Goal: Task Accomplishment & Management: Complete application form

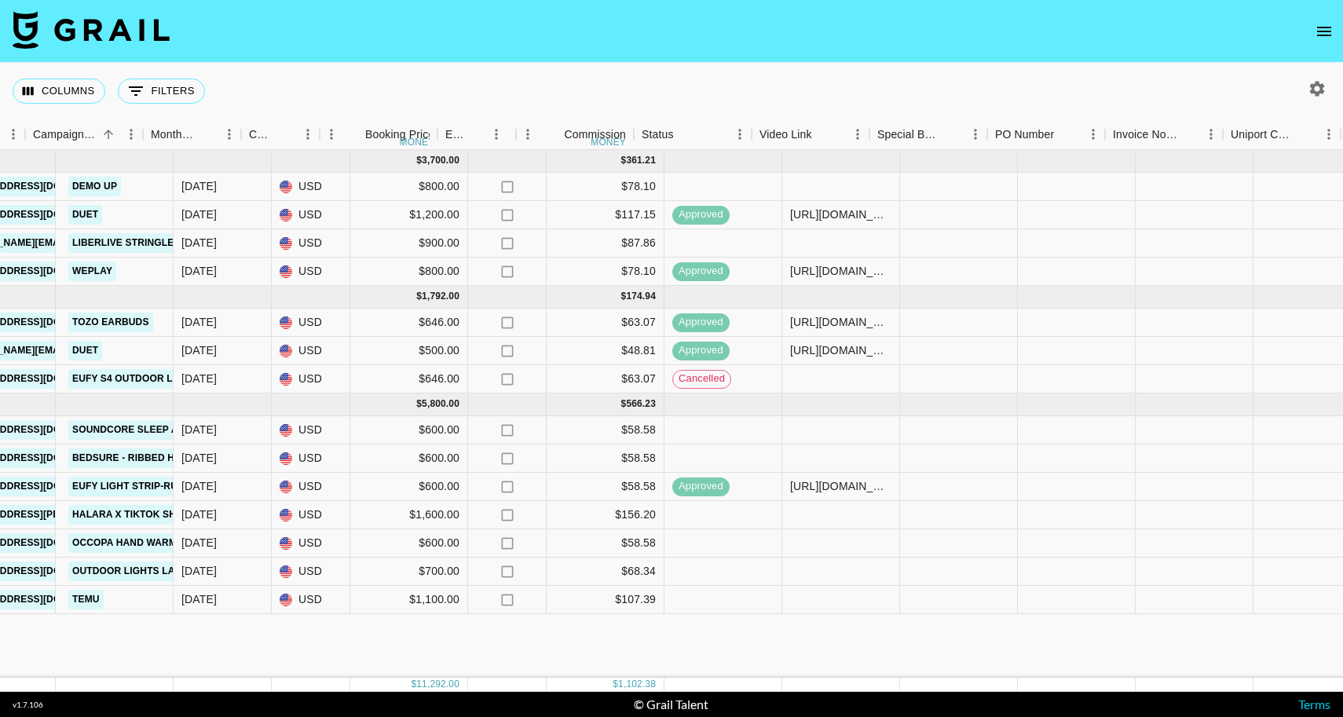
scroll to position [0, 604]
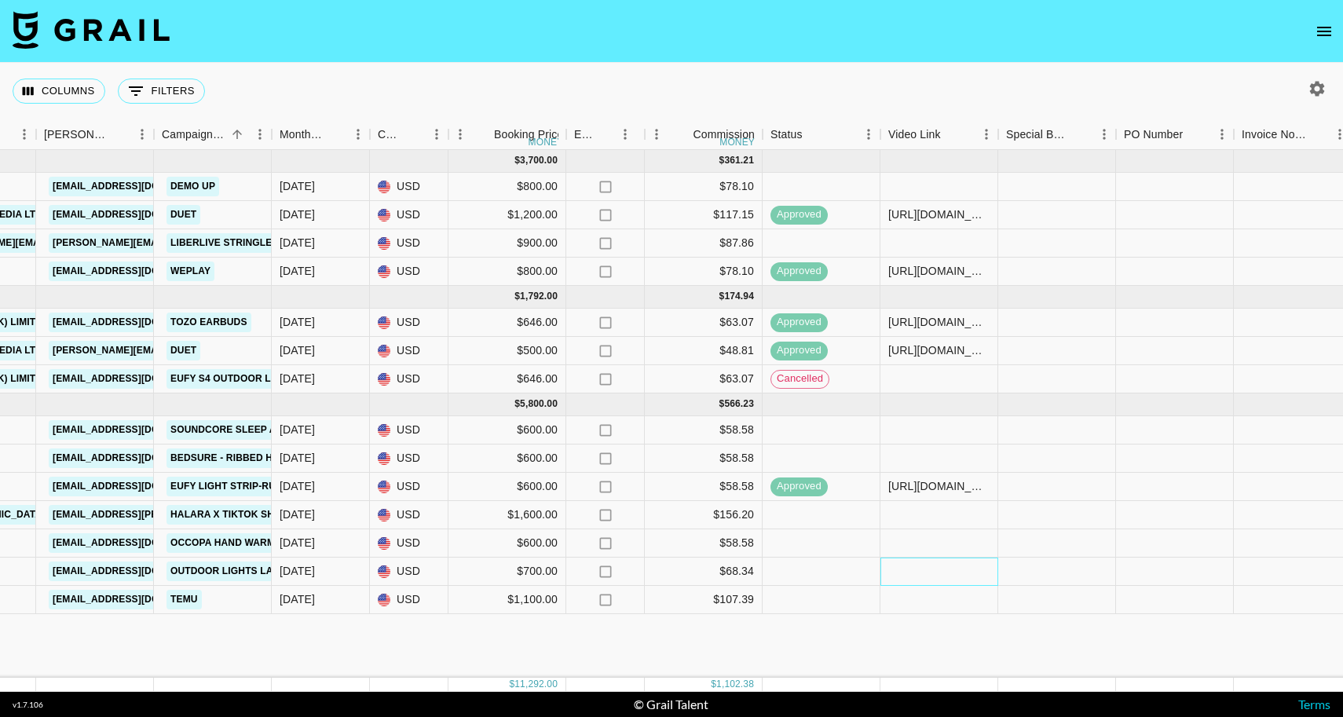
click at [935, 562] on div at bounding box center [939, 572] width 118 height 28
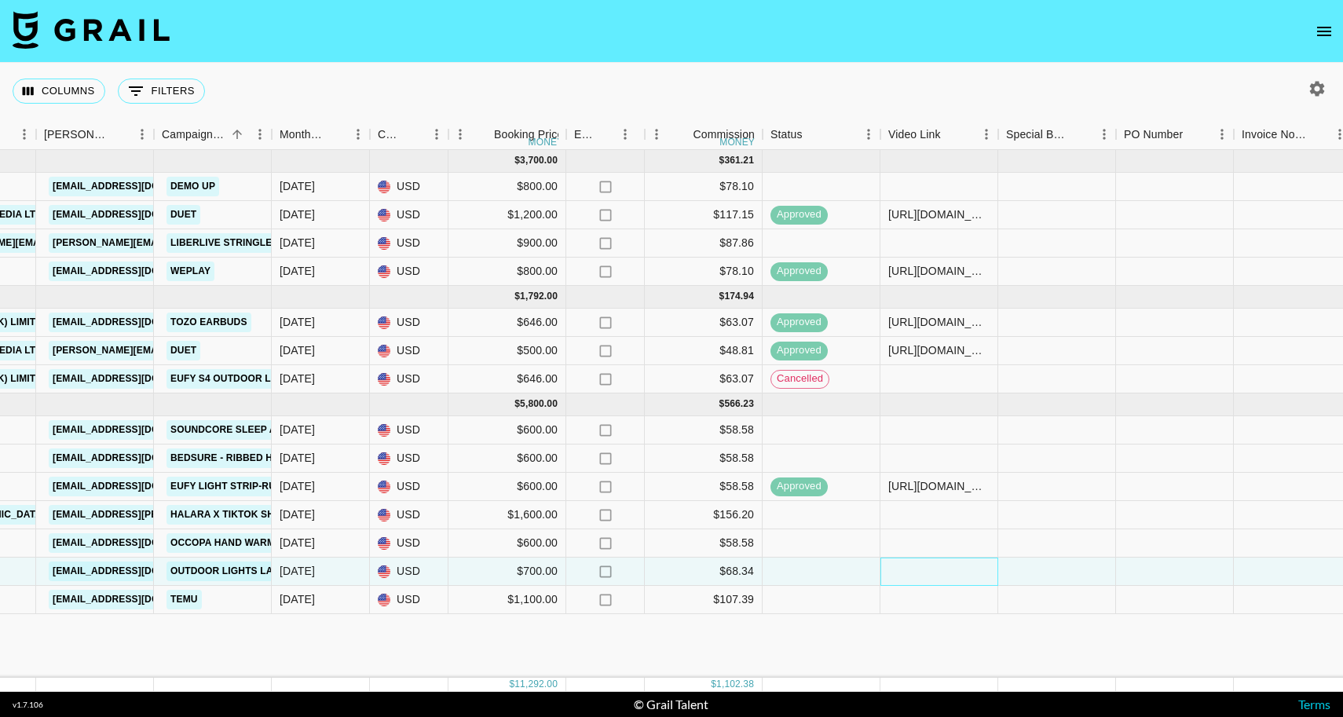
click at [935, 562] on div at bounding box center [939, 572] width 118 height 28
type input "[URL][DOMAIN_NAME]"
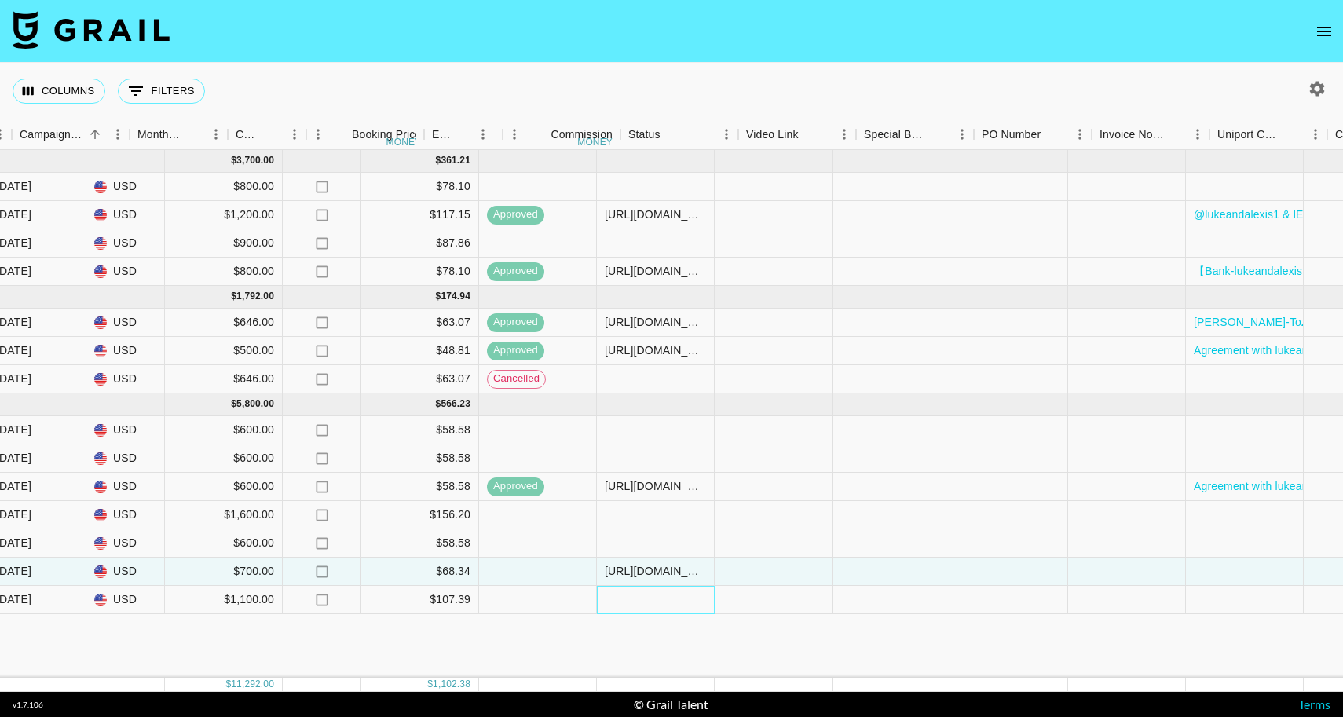
scroll to position [0, 1156]
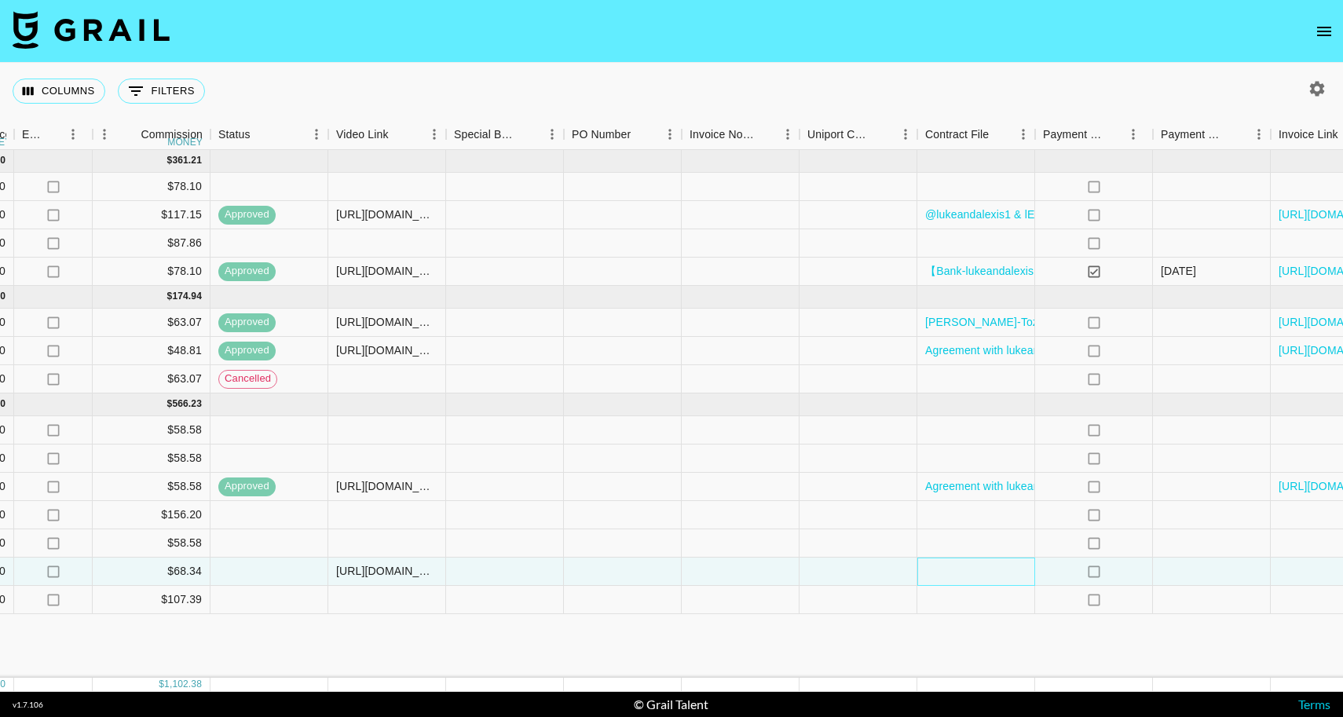
click at [993, 568] on div at bounding box center [976, 572] width 118 height 28
click at [988, 570] on div at bounding box center [976, 572] width 118 height 28
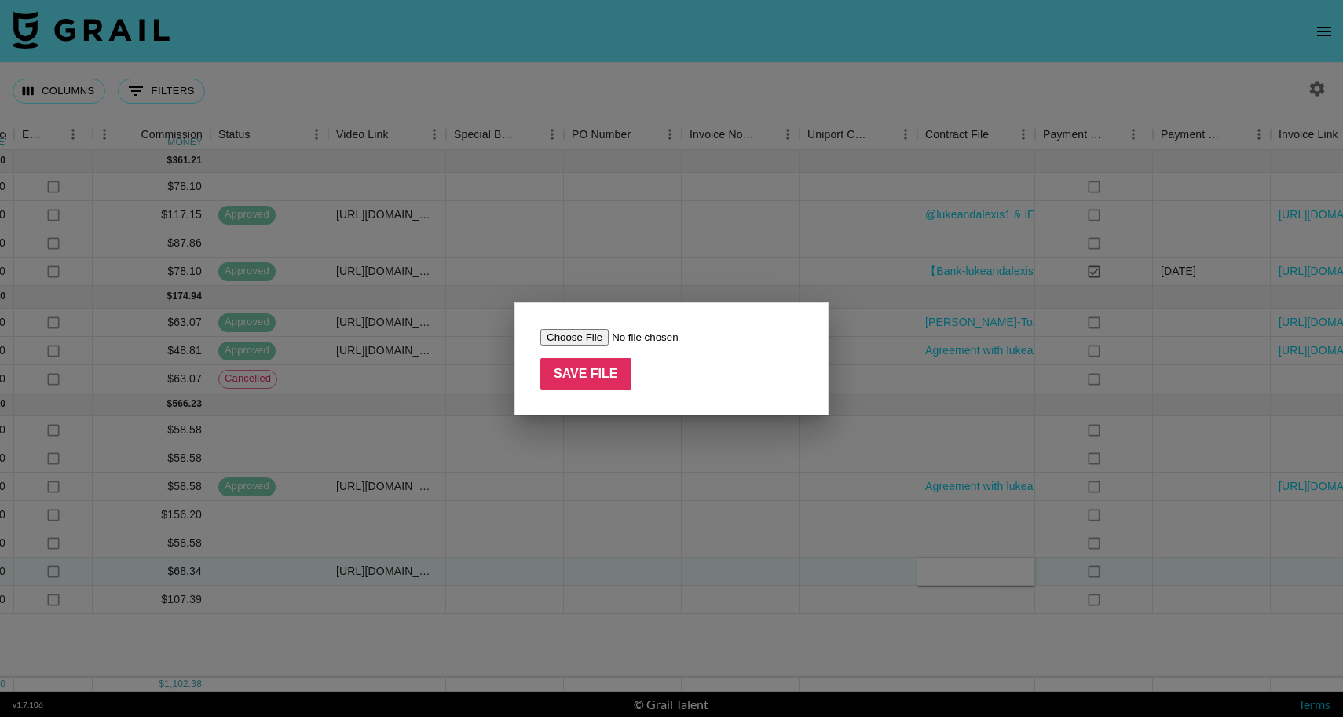
click at [587, 339] on input "file" at bounding box center [639, 337] width 199 height 16
type input "C:\fakepath\Agreement with lukeandalexis1&eufy light (1).pdf"
click at [586, 382] on input "Save File" at bounding box center [585, 373] width 91 height 31
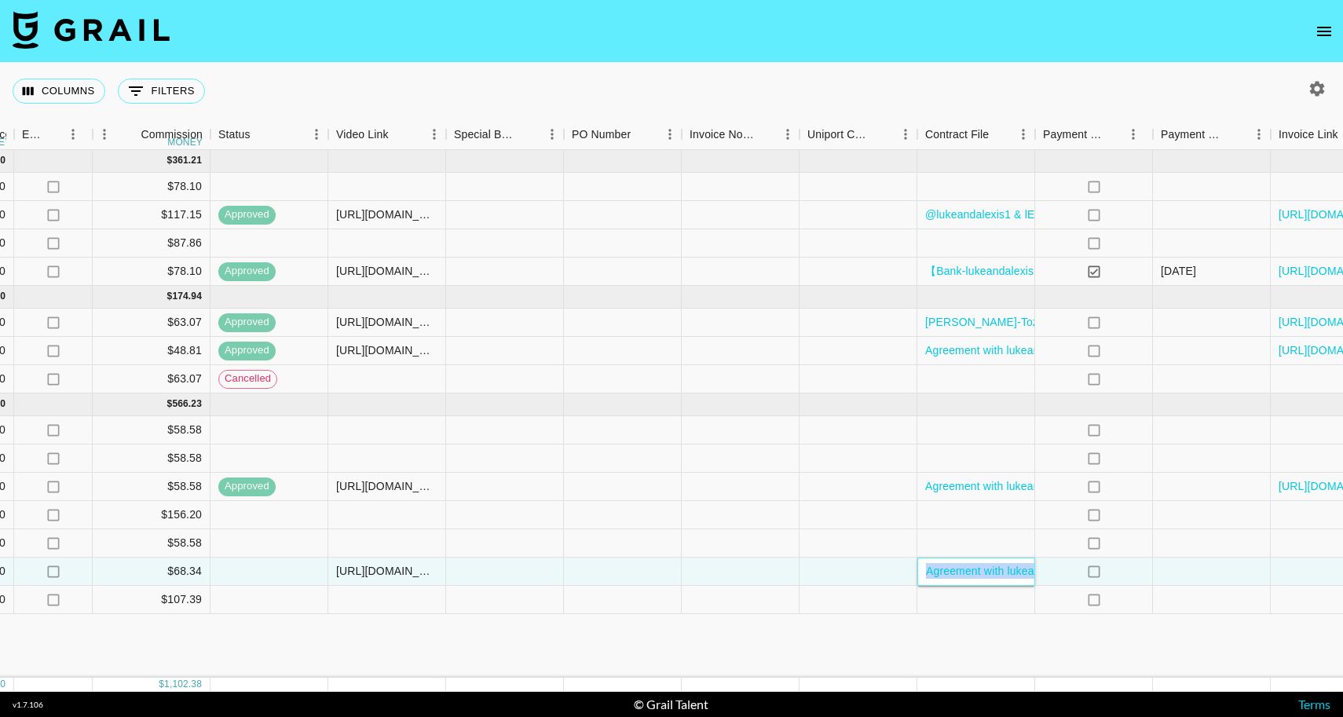
scroll to position [0, 1264]
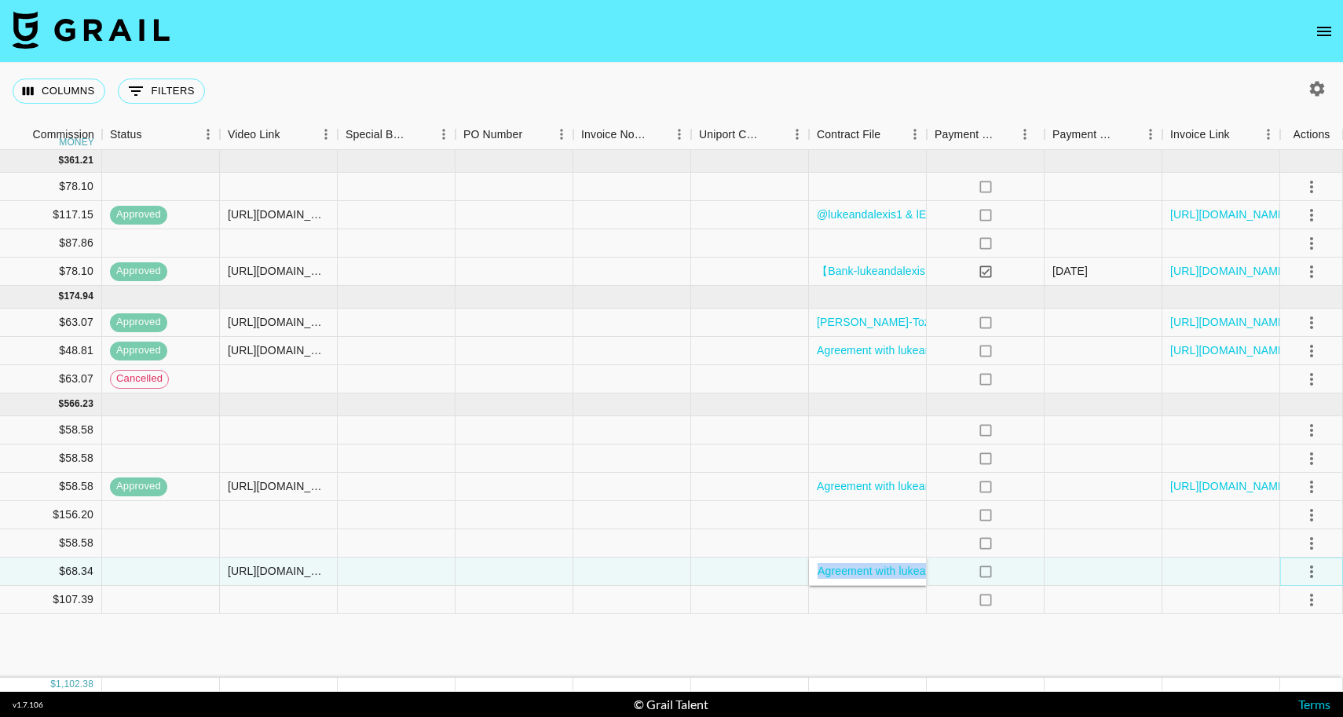
click at [1313, 572] on icon "select merge strategy" at bounding box center [1311, 571] width 19 height 19
click at [1275, 541] on div "Approve" at bounding box center [1277, 538] width 48 height 19
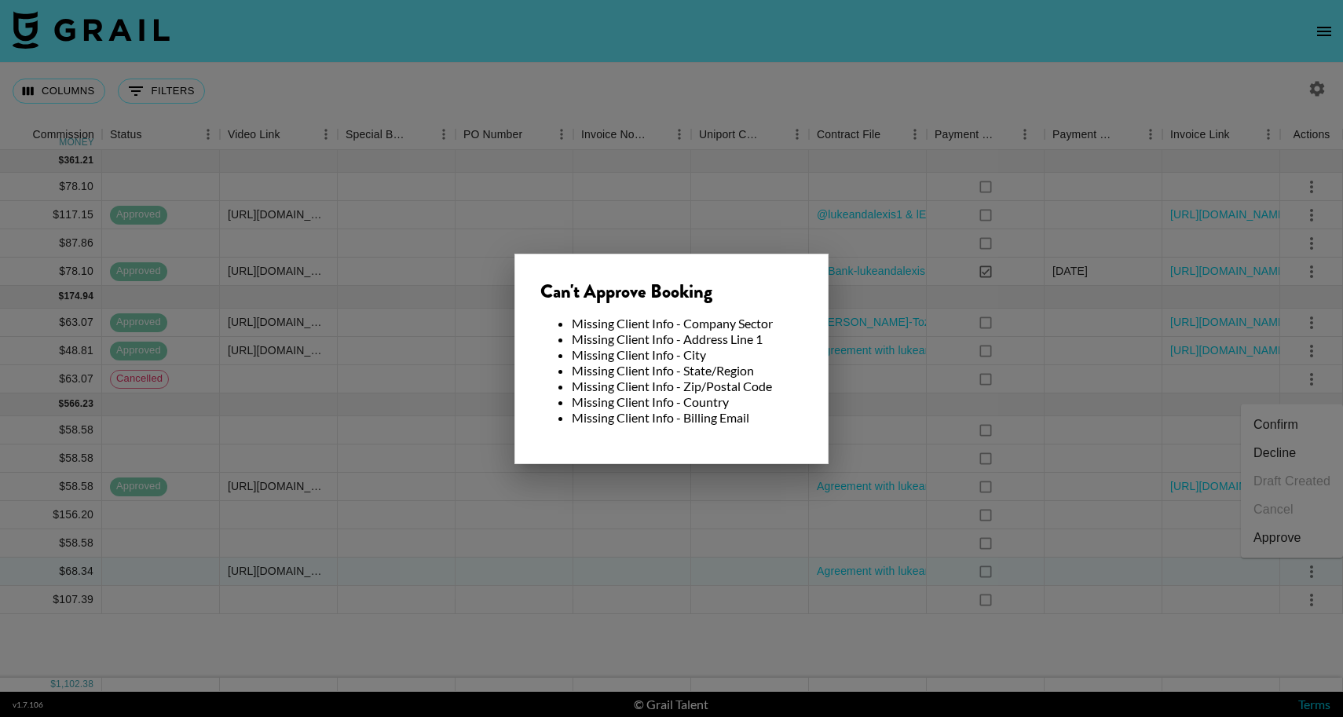
click at [976, 540] on div at bounding box center [671, 358] width 1343 height 717
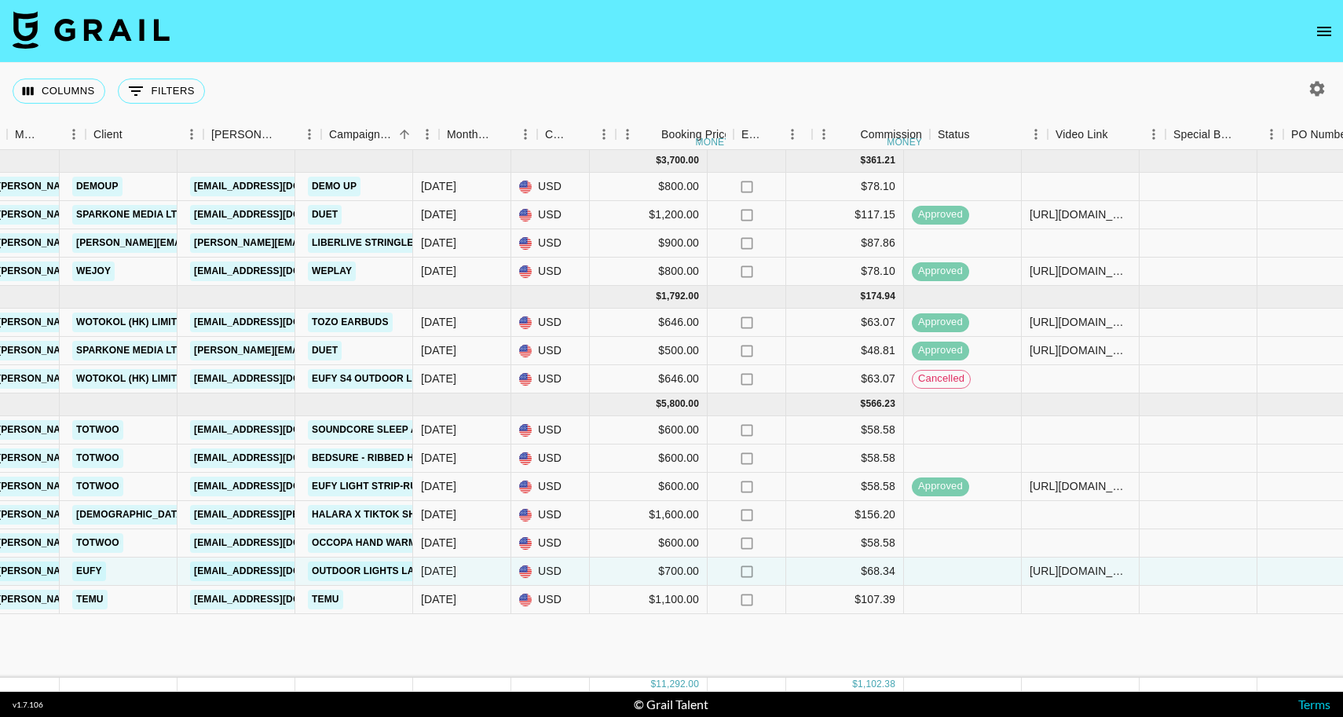
scroll to position [0, 434]
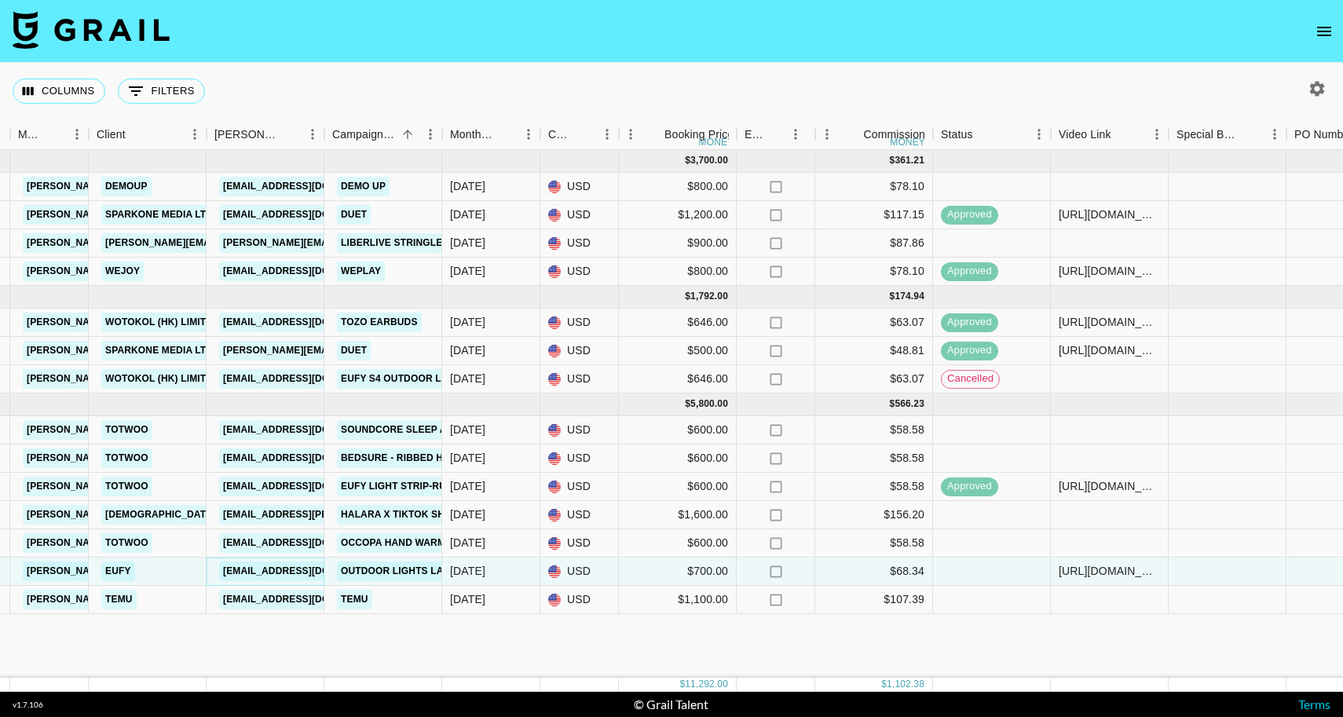
click at [293, 573] on link "[EMAIL_ADDRESS][DOMAIN_NAME]" at bounding box center [307, 572] width 176 height 20
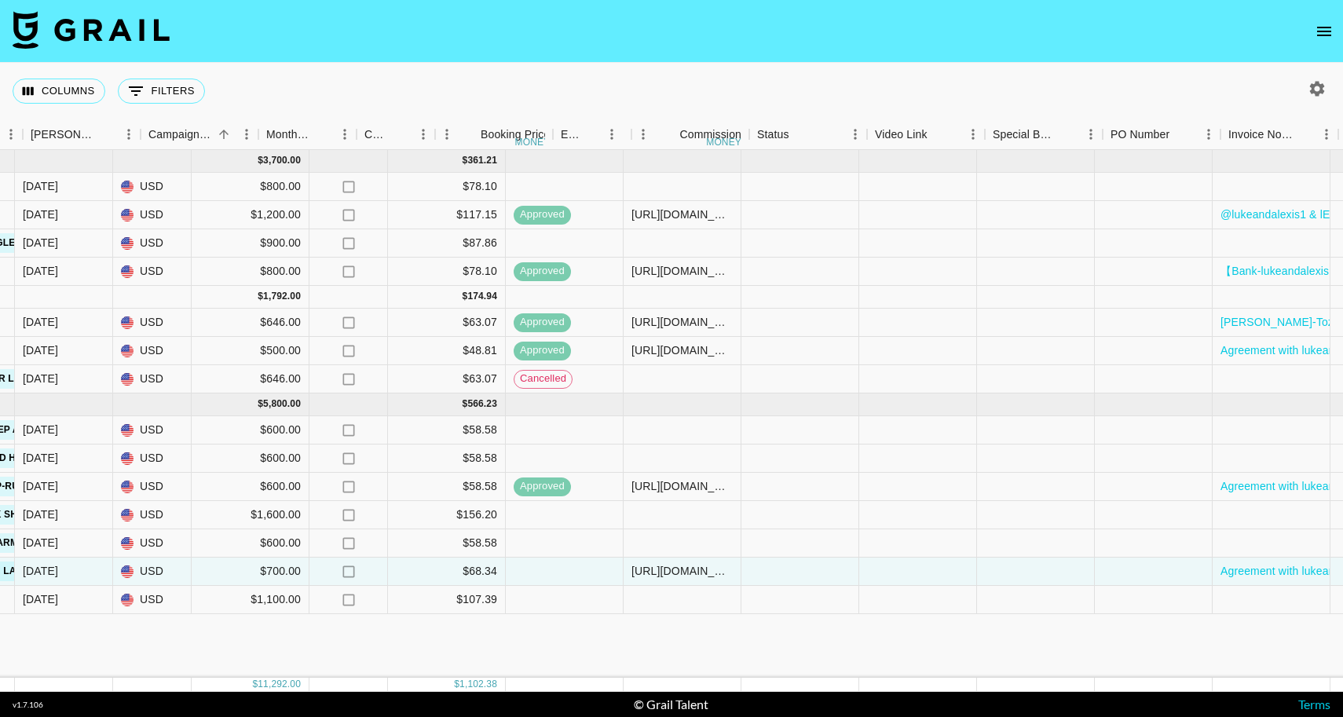
scroll to position [0, 1264]
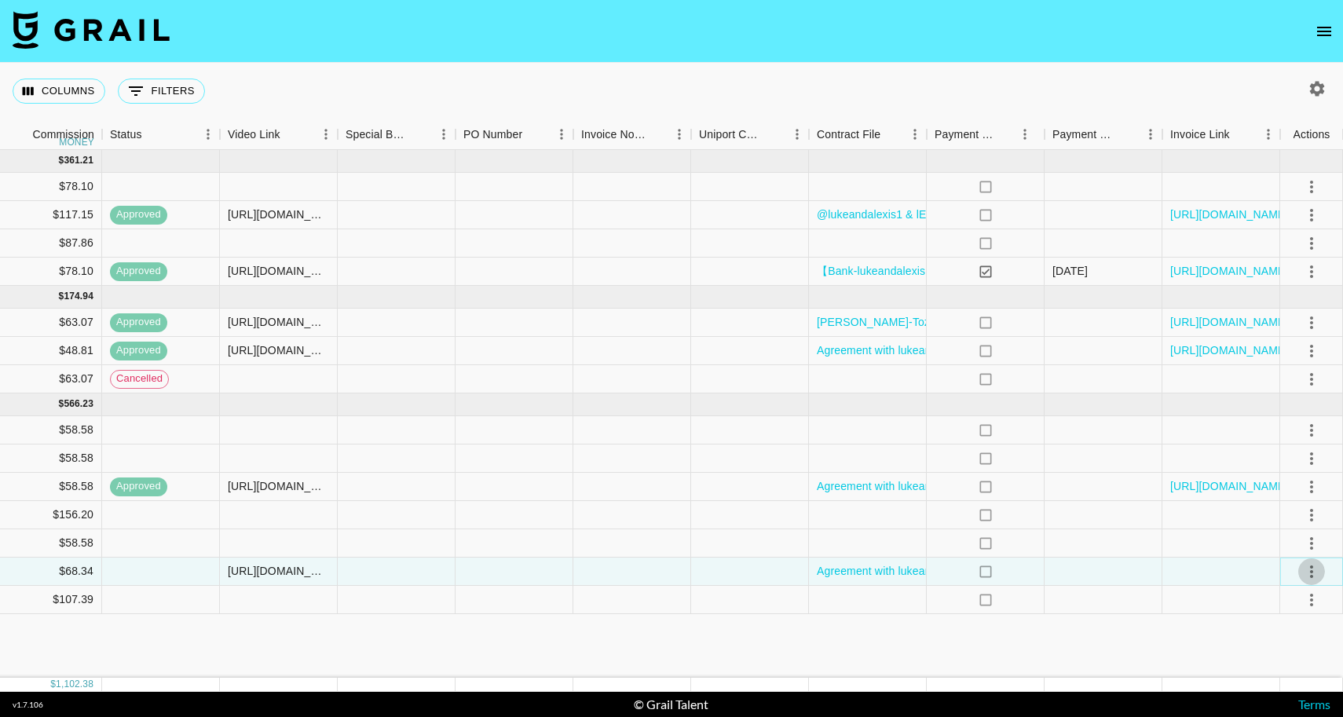
click at [1309, 570] on icon "select merge strategy" at bounding box center [1311, 571] width 19 height 19
click at [1286, 423] on li "Confirm" at bounding box center [1292, 425] width 102 height 28
click at [1293, 532] on div "Approve" at bounding box center [1277, 538] width 48 height 19
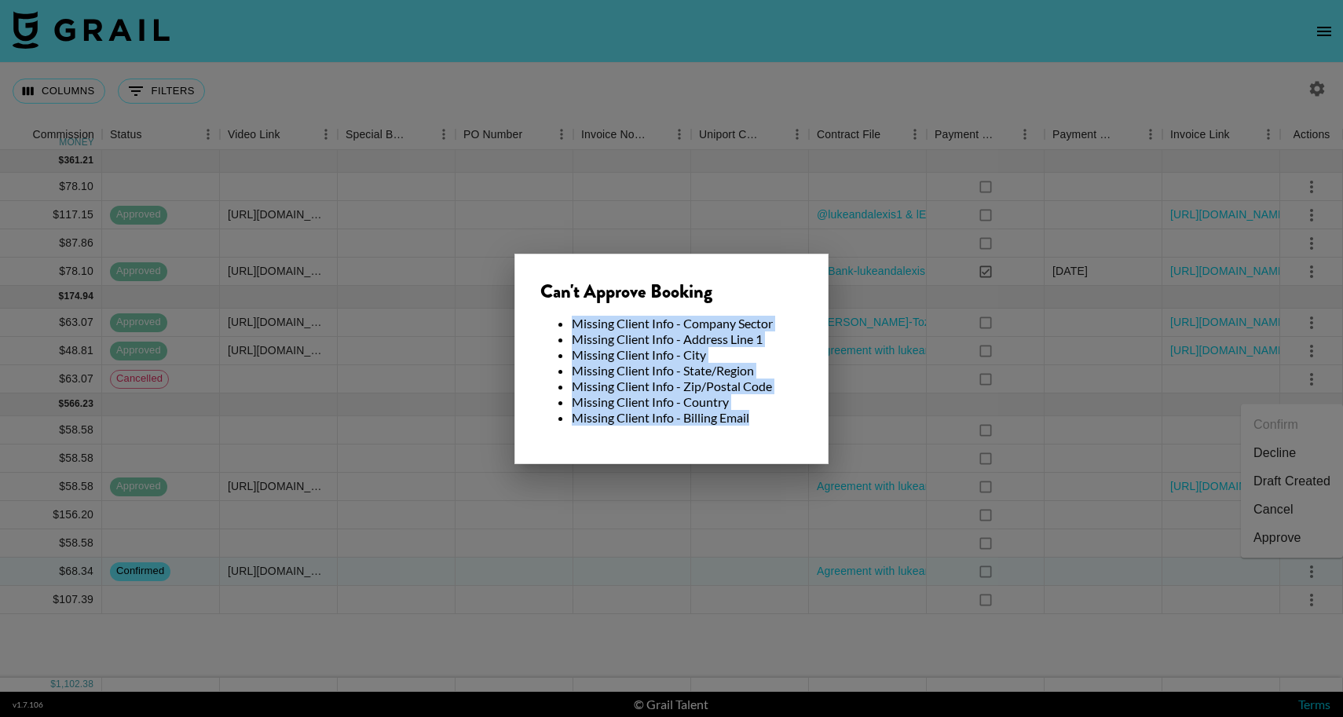
drag, startPoint x: 751, startPoint y: 427, endPoint x: 520, endPoint y: 314, distance: 257.1
click at [520, 314] on div "Can't Approve Booking Missing Client Info - Company Sector Missing Client Info …" at bounding box center [671, 359] width 314 height 210
copy ul "Missing Client Info - Company Sector Missing Client Info - Address Line 1 Missi…"
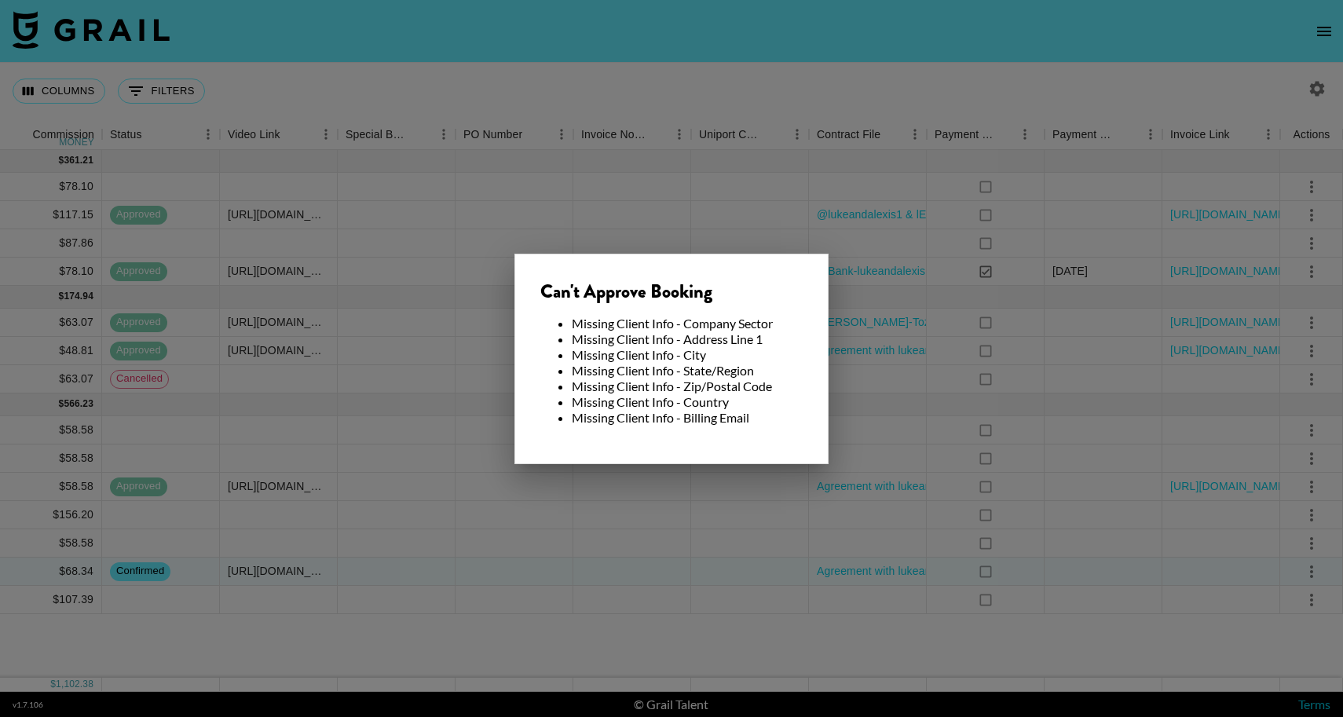
click at [567, 649] on div at bounding box center [671, 358] width 1343 height 717
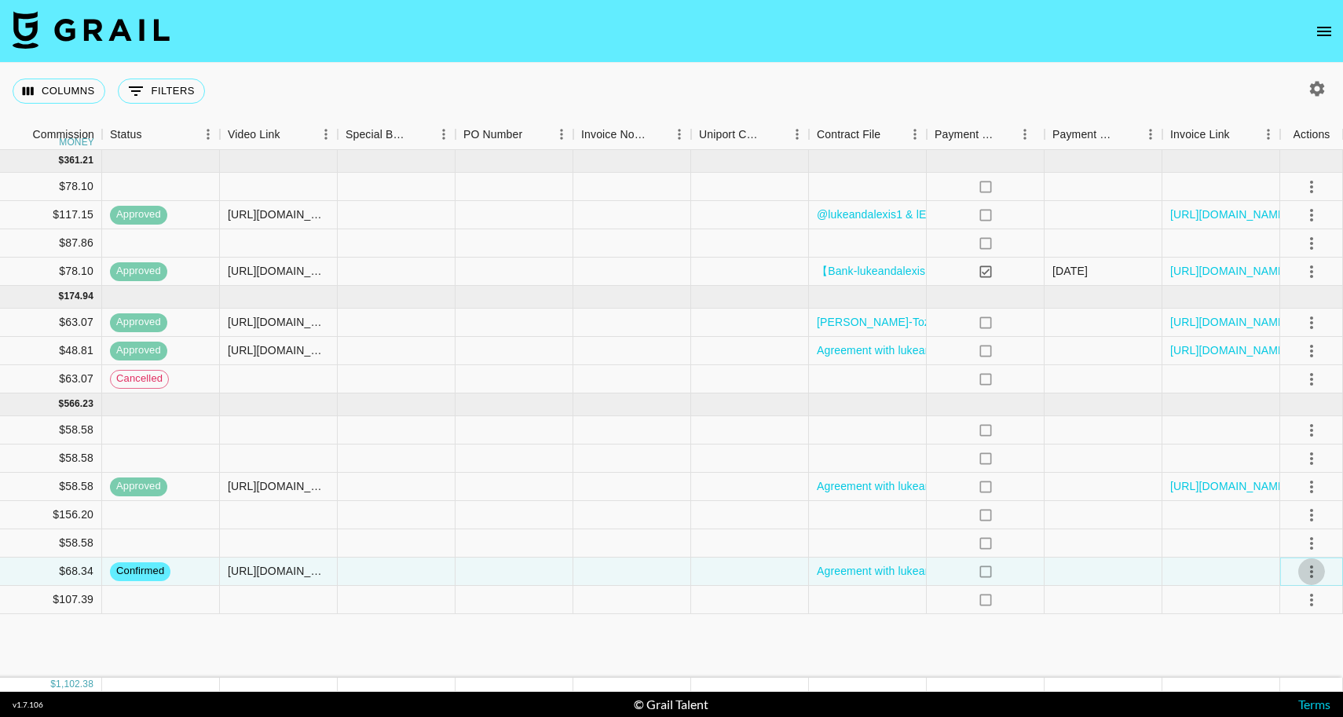
click at [1315, 578] on icon "select merge strategy" at bounding box center [1311, 571] width 19 height 19
click at [1294, 541] on div "Approve" at bounding box center [1277, 538] width 48 height 19
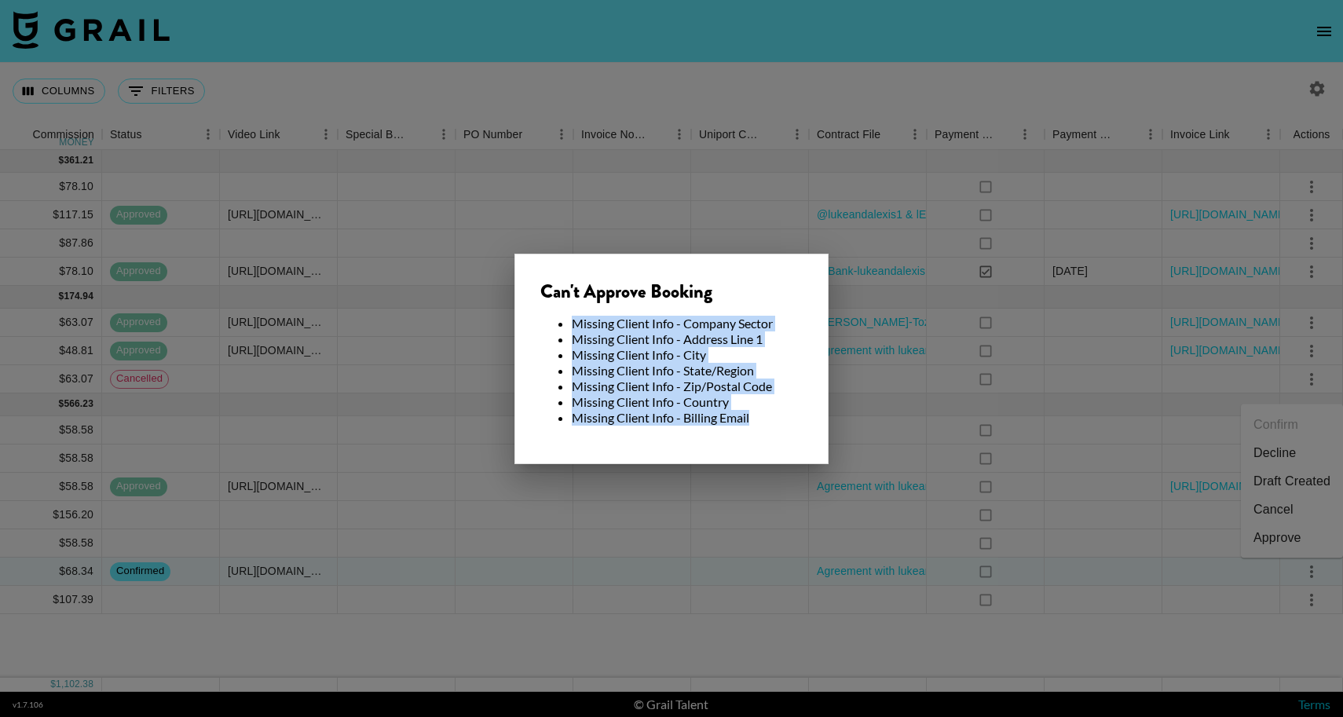
drag, startPoint x: 766, startPoint y: 417, endPoint x: 546, endPoint y: 319, distance: 240.8
click at [546, 319] on ul "Missing Client Info - Company Sector Missing Client Info - Address Line 1 Missi…" at bounding box center [671, 371] width 262 height 110
copy ul "Missing Client Info - Company Sector Missing Client Info - Address Line 1 Missi…"
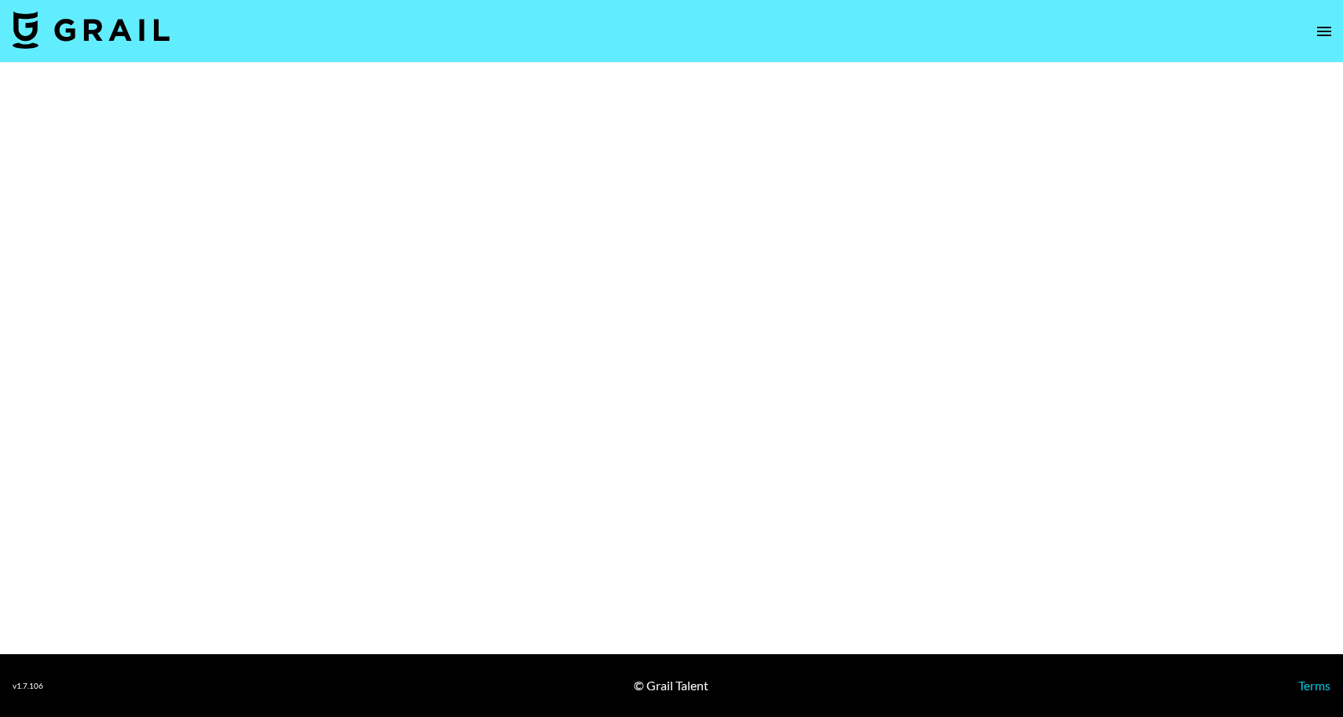
select select "Brand"
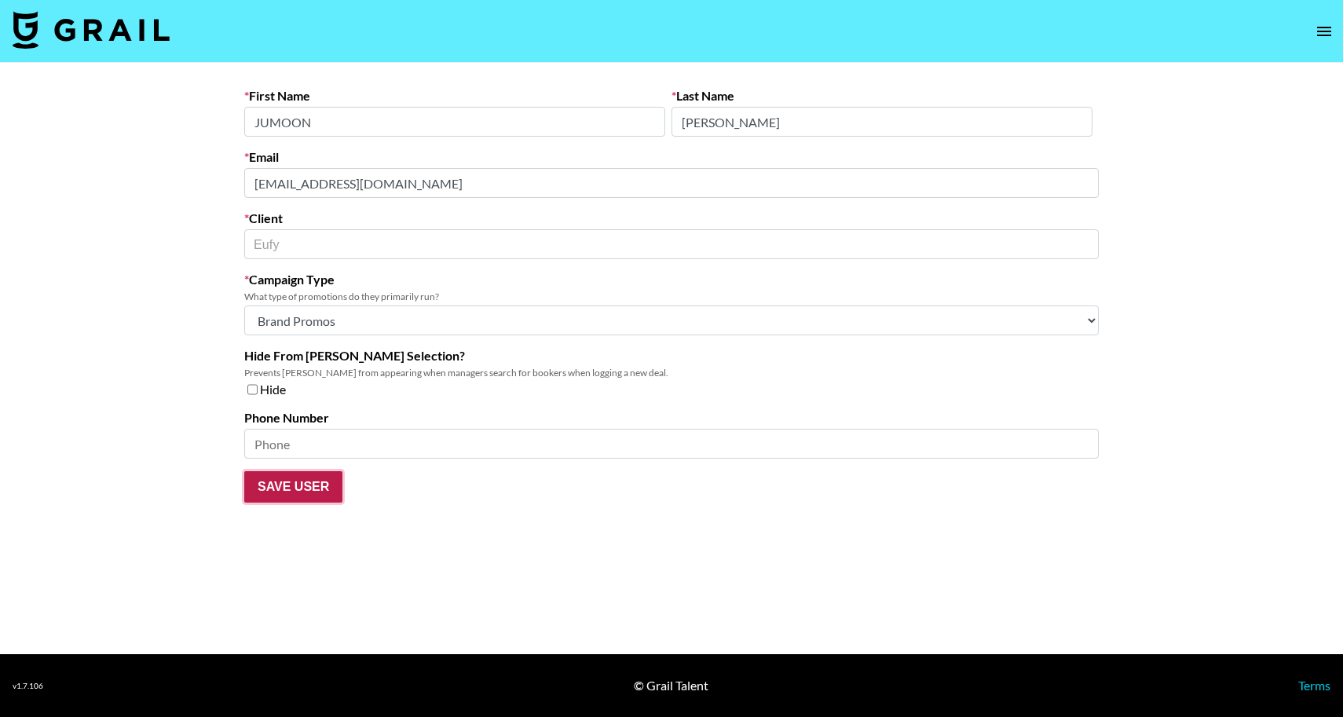
click at [298, 486] on input "Save User" at bounding box center [293, 486] width 98 height 31
